Goal: Find specific page/section: Find specific page/section

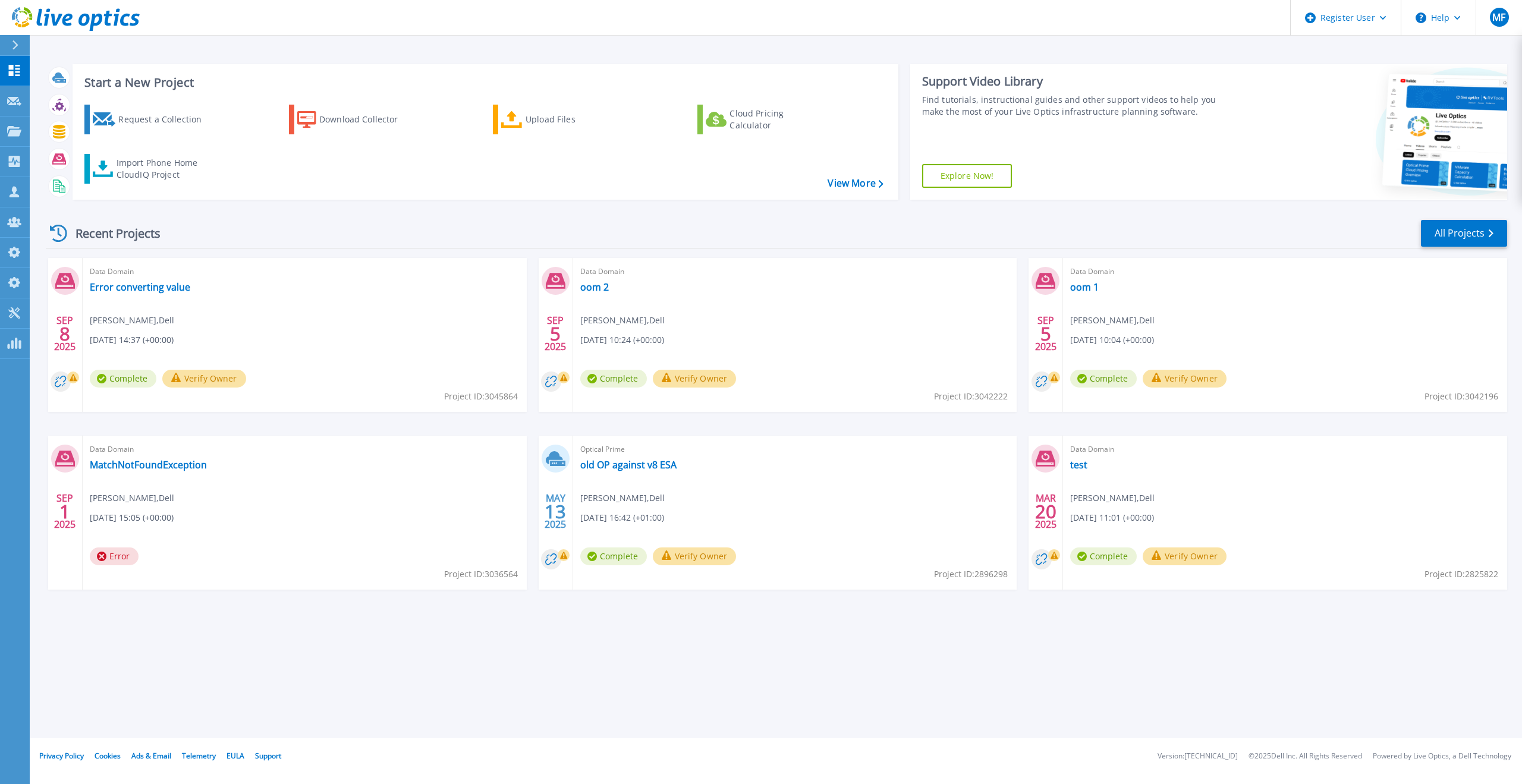
click at [19, 44] on div at bounding box center [20, 45] width 19 height 20
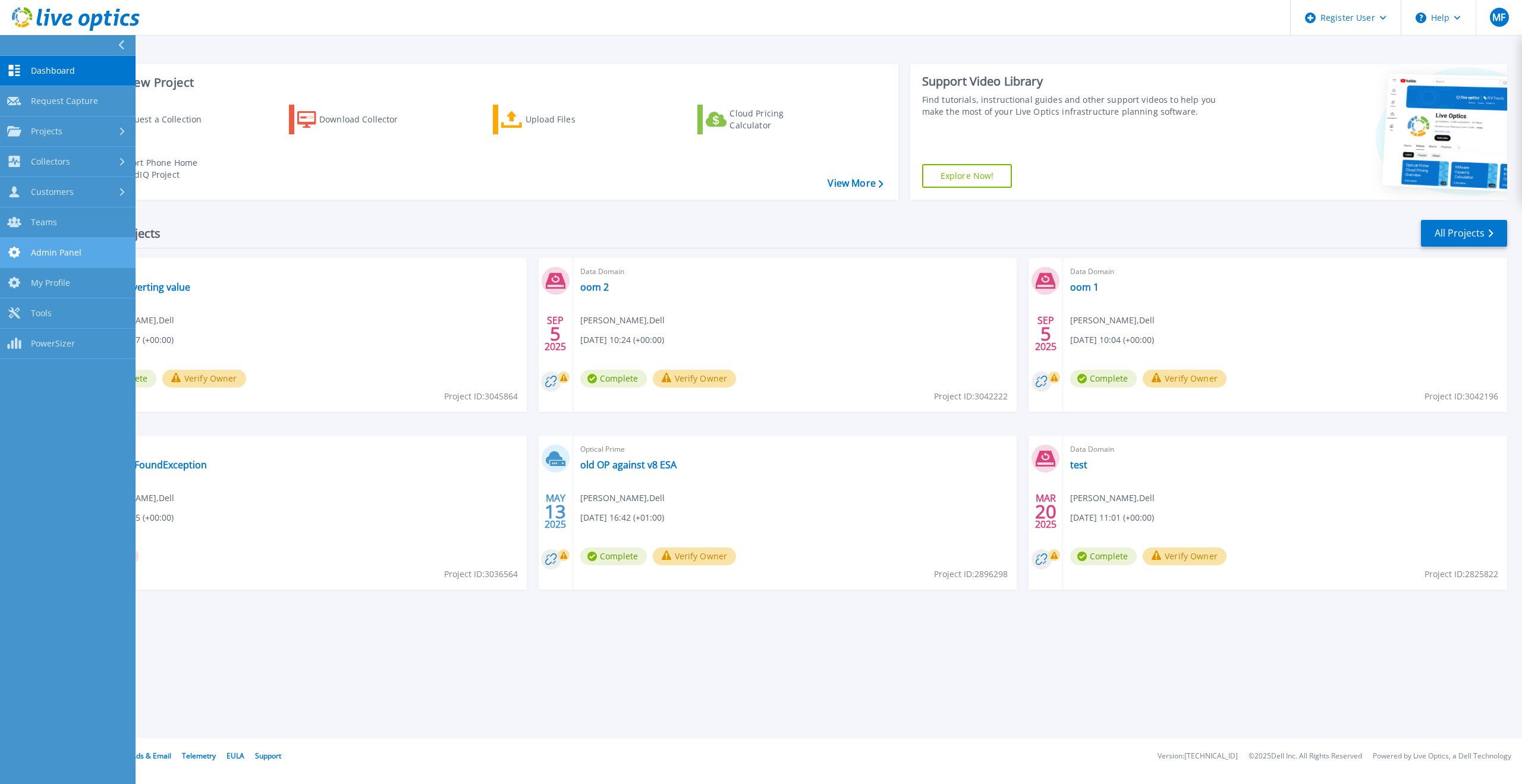
click at [76, 248] on span "Admin Panel" at bounding box center [55, 253] width 50 height 11
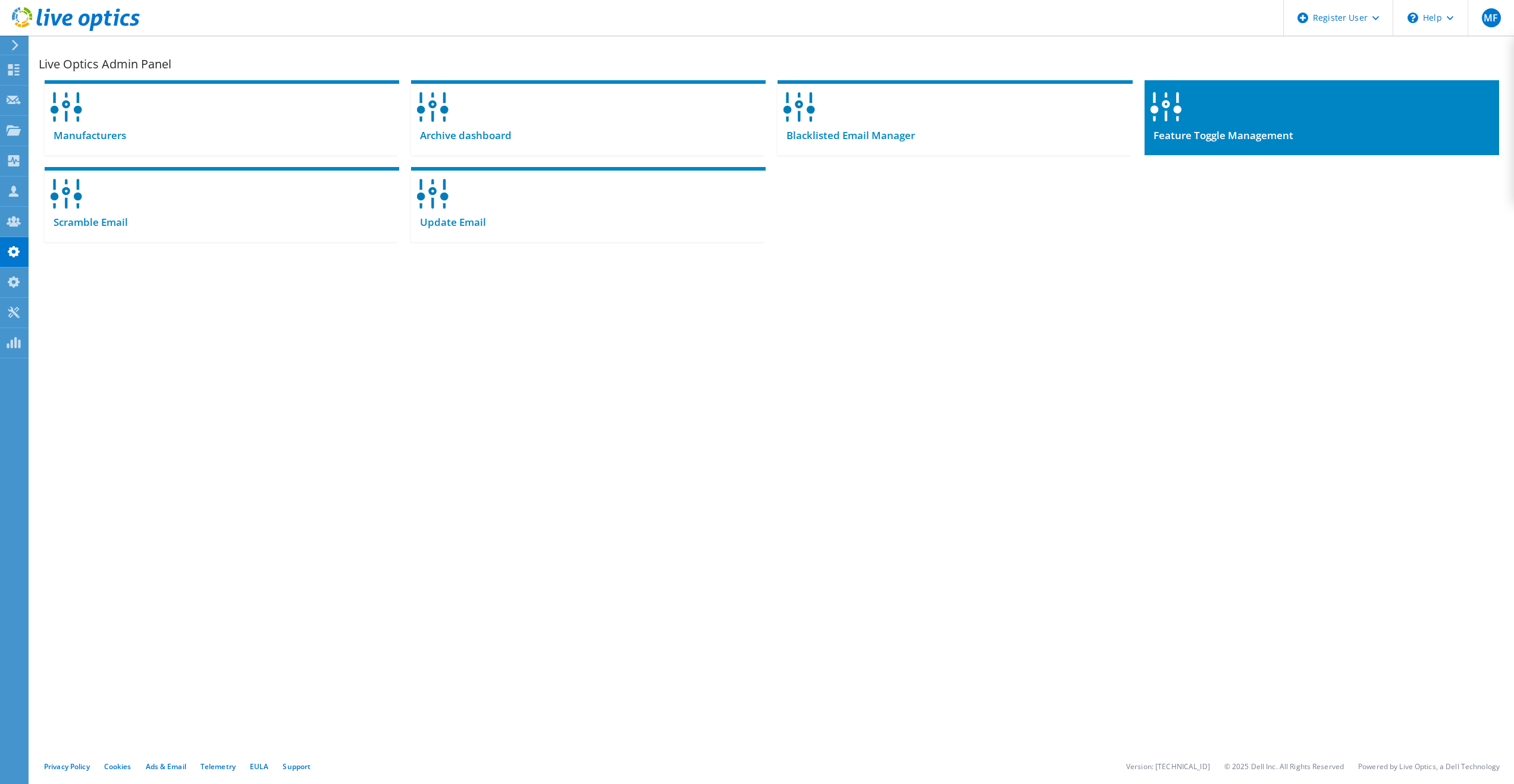
click at [1236, 117] on div at bounding box center [1321, 103] width 354 height 46
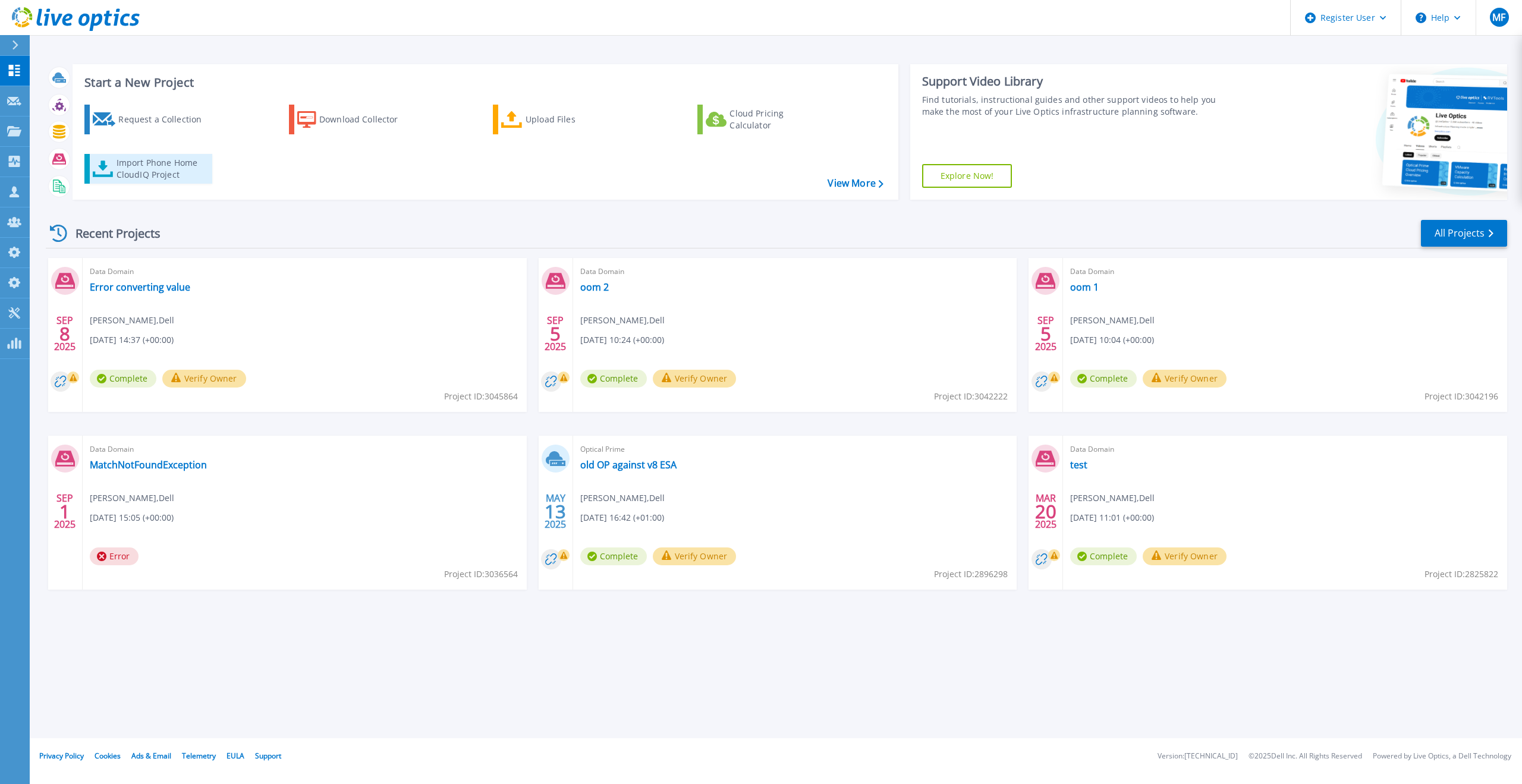
click at [179, 168] on div "Import Phone Home CloudIQ Project" at bounding box center [163, 169] width 93 height 24
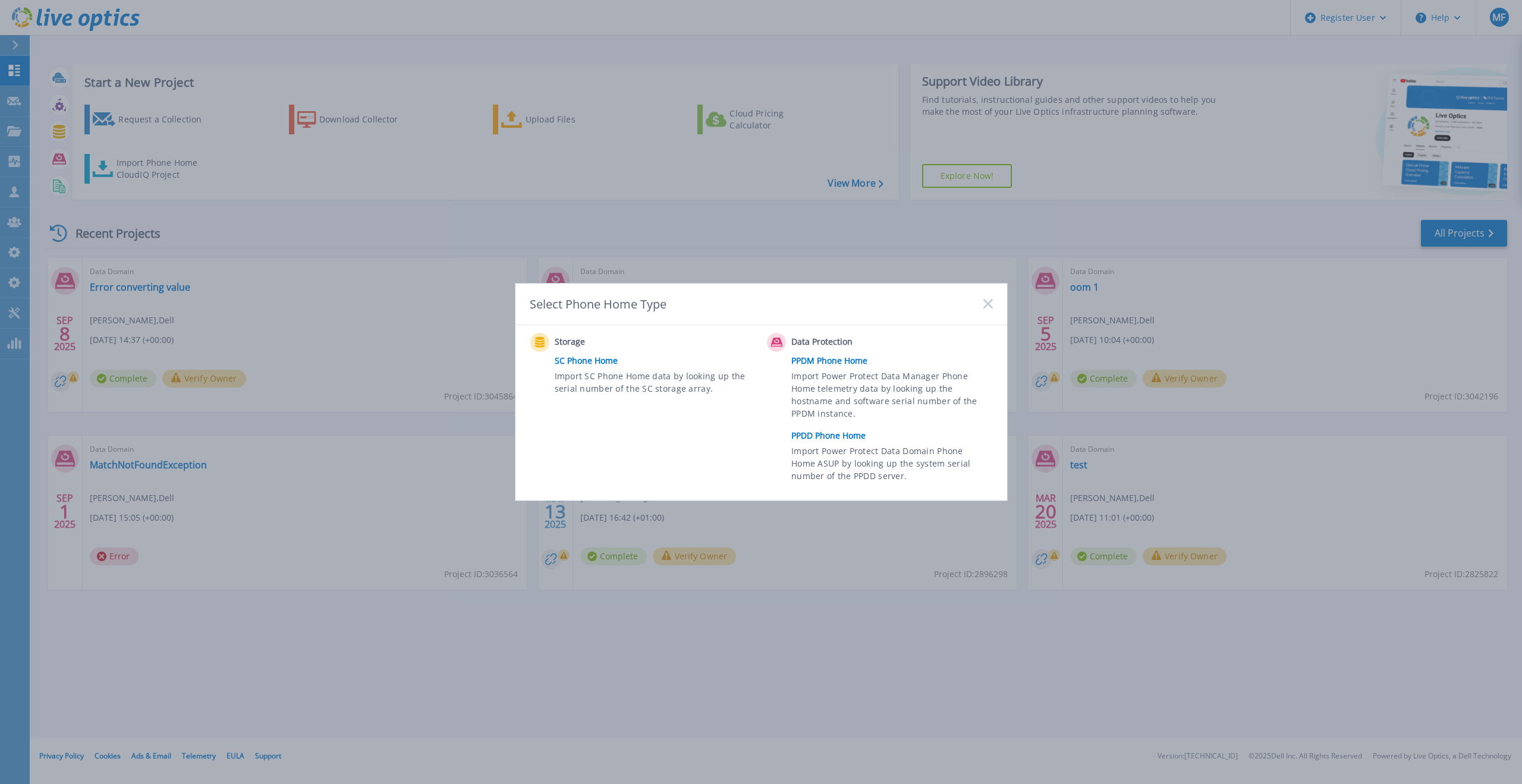
click at [796, 439] on link "PPDD Phone Home" at bounding box center [894, 436] width 207 height 18
